Goal: Task Accomplishment & Management: Complete application form

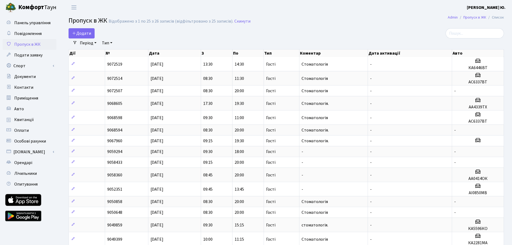
select select "25"
click at [86, 32] on span "Додати" at bounding box center [81, 33] width 19 height 6
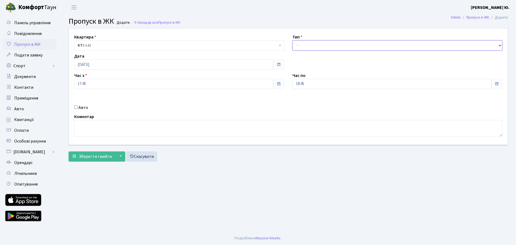
click at [304, 45] on select "- Доставка Таксі Гості Сервіс" at bounding box center [398, 45] width 210 height 10
select select "3"
click at [293, 40] on select "- Доставка Таксі Гості Сервіс" at bounding box center [398, 45] width 210 height 10
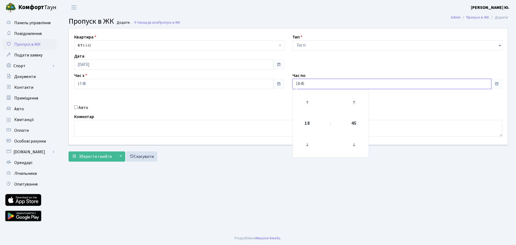
click at [311, 84] on input "18:45" at bounding box center [392, 84] width 199 height 10
click at [307, 98] on icon at bounding box center [307, 102] width 15 height 15
click at [360, 145] on icon at bounding box center [354, 144] width 15 height 15
click at [353, 146] on icon at bounding box center [354, 144] width 15 height 15
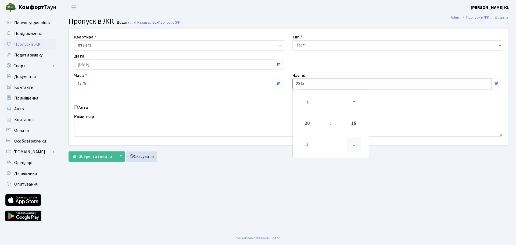
click at [353, 147] on icon at bounding box center [354, 144] width 15 height 15
click at [354, 148] on icon at bounding box center [354, 144] width 15 height 15
type input "19:45"
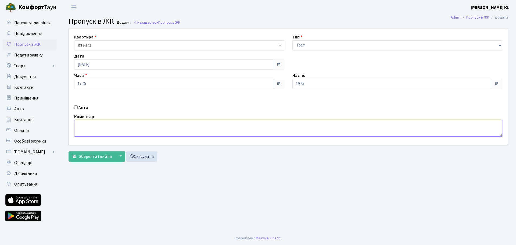
click at [126, 128] on textarea at bounding box center [288, 128] width 428 height 17
type textarea "Стоматологія"
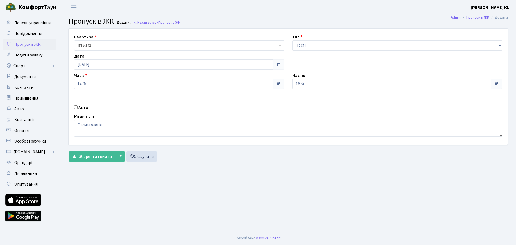
click at [77, 107] on input "Авто" at bounding box center [75, 106] width 3 height 3
checkbox input "true"
paste input "КА5419ІХ"
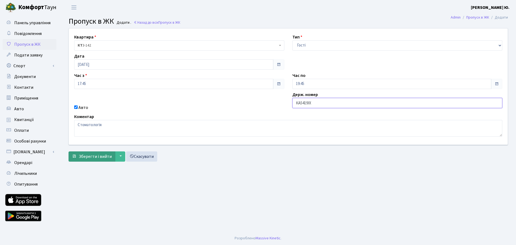
type input "КА5419ІХ"
click at [85, 155] on span "Зберегти і вийти" at bounding box center [95, 157] width 33 height 6
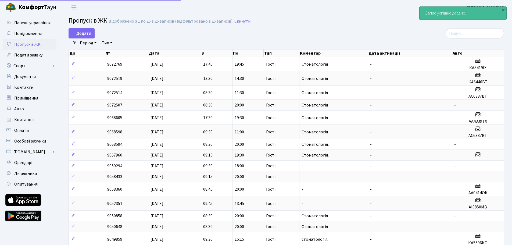
select select "25"
